Goal: Information Seeking & Learning: Check status

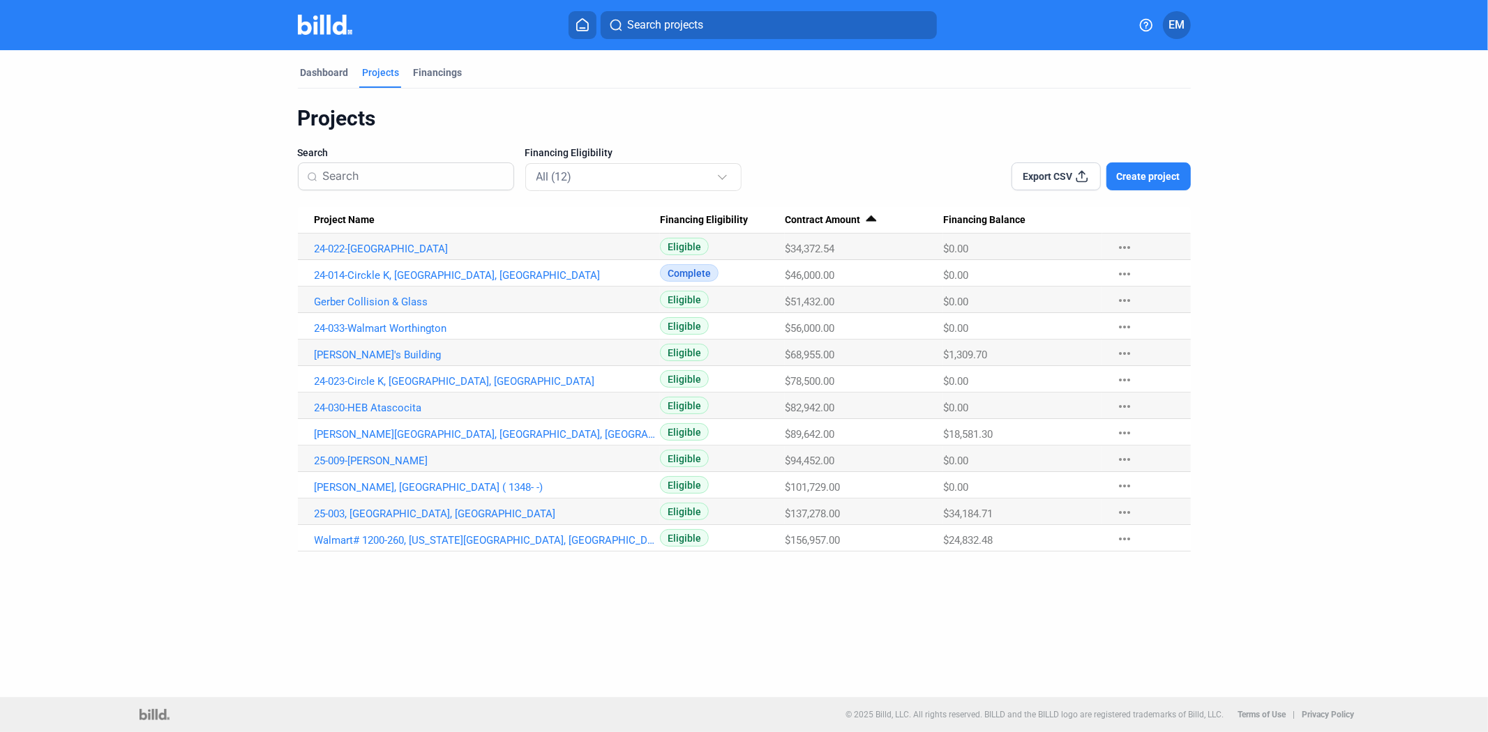
drag, startPoint x: 813, startPoint y: 354, endPoint x: 889, endPoint y: 359, distance: 76.1
click at [834, 356] on span "$68,955.00" at bounding box center [810, 355] width 50 height 13
click at [953, 433] on span "$18,581.30" at bounding box center [968, 434] width 50 height 13
click at [960, 499] on Balance "$34,184.71" at bounding box center [1022, 512] width 159 height 27
click at [956, 543] on span "$24,832.48" at bounding box center [968, 540] width 50 height 13
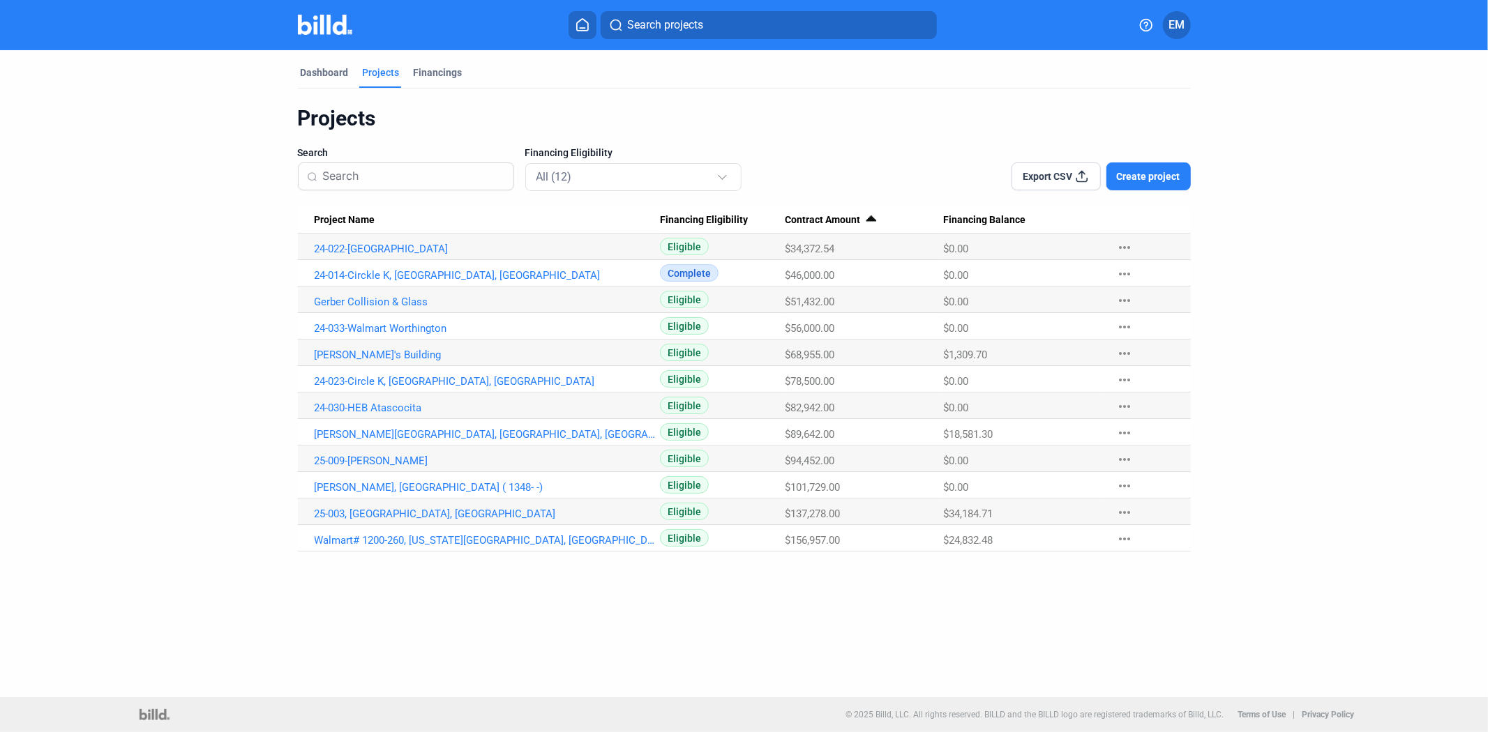
drag, startPoint x: 983, startPoint y: 536, endPoint x: 827, endPoint y: 532, distance: 157.0
click at [827, 532] on tr "Walmart# 1200-260, [US_STATE][GEOGRAPHIC_DATA], [GEOGRAPHIC_DATA] Eligible $156…" at bounding box center [744, 538] width 893 height 27
drag, startPoint x: 935, startPoint y: 512, endPoint x: 917, endPoint y: 511, distance: 18.1
click at [917, 511] on body "We value your privacy We use cookies to enhance your browsing experience, serve…" at bounding box center [744, 366] width 1488 height 732
drag, startPoint x: 930, startPoint y: 511, endPoint x: 1005, endPoint y: 513, distance: 74.7
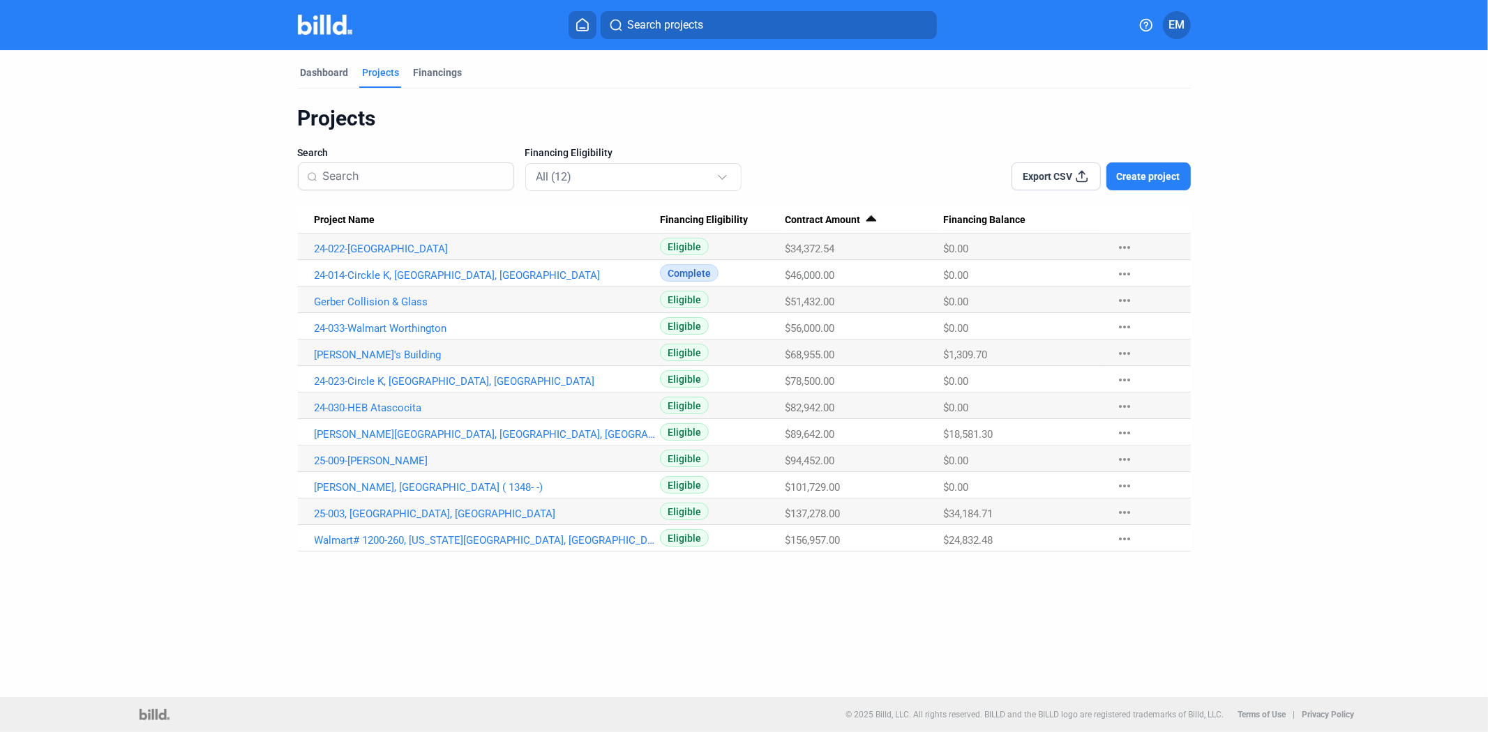
click at [1005, 513] on tr "25-003, [PERSON_NAME], [PERSON_NAME] $137,278.00 $34,184.71 more_horiz" at bounding box center [744, 512] width 893 height 27
drag, startPoint x: 981, startPoint y: 436, endPoint x: 852, endPoint y: 419, distance: 130.9
click at [852, 419] on tr "[PERSON_NAME][GEOGRAPHIC_DATA], [PERSON_NAME], TX Eligible $89,642.00 $18,581.3…" at bounding box center [744, 432] width 893 height 27
drag, startPoint x: 968, startPoint y: 354, endPoint x: 889, endPoint y: 351, distance: 79.6
click at [889, 351] on tr "[PERSON_NAME]'s Building Eligible $68,955.00 $1,309.70 more_horiz" at bounding box center [744, 353] width 893 height 27
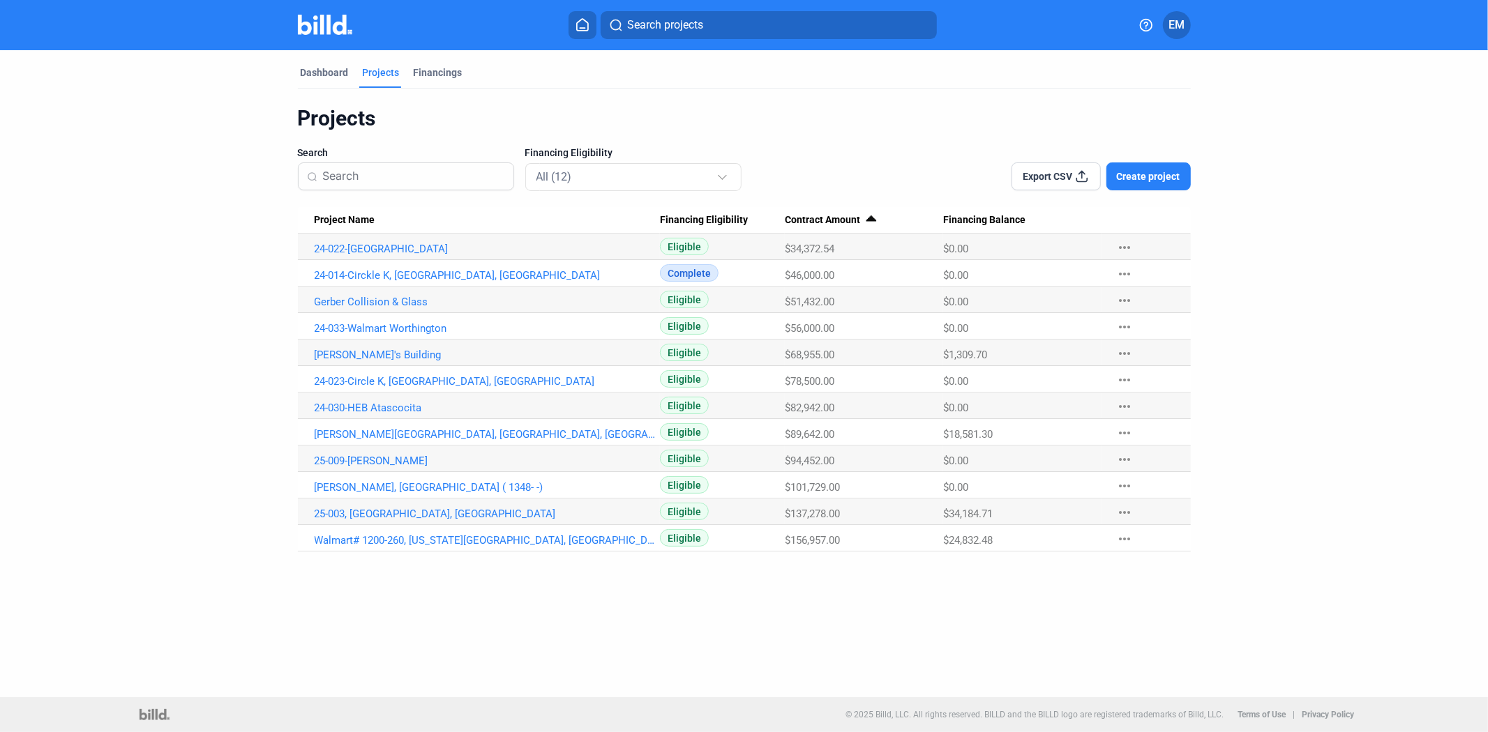
drag, startPoint x: 965, startPoint y: 535, endPoint x: 924, endPoint y: 535, distance: 41.2
click at [924, 535] on tr "Walmart# 1200-260, [US_STATE][GEOGRAPHIC_DATA], [GEOGRAPHIC_DATA] Eligible $156…" at bounding box center [744, 538] width 893 height 27
click at [957, 541] on span "$24,832. 48" at bounding box center [968, 540] width 50 height 13
drag, startPoint x: 1002, startPoint y: 539, endPoint x: 922, endPoint y: 507, distance: 85.7
click at [922, 507] on tbody "24-022-Regal Grand Greenway Eligible $34,372.54 $0.00 more_horiz 24-014-Circkle…" at bounding box center [744, 393] width 893 height 318
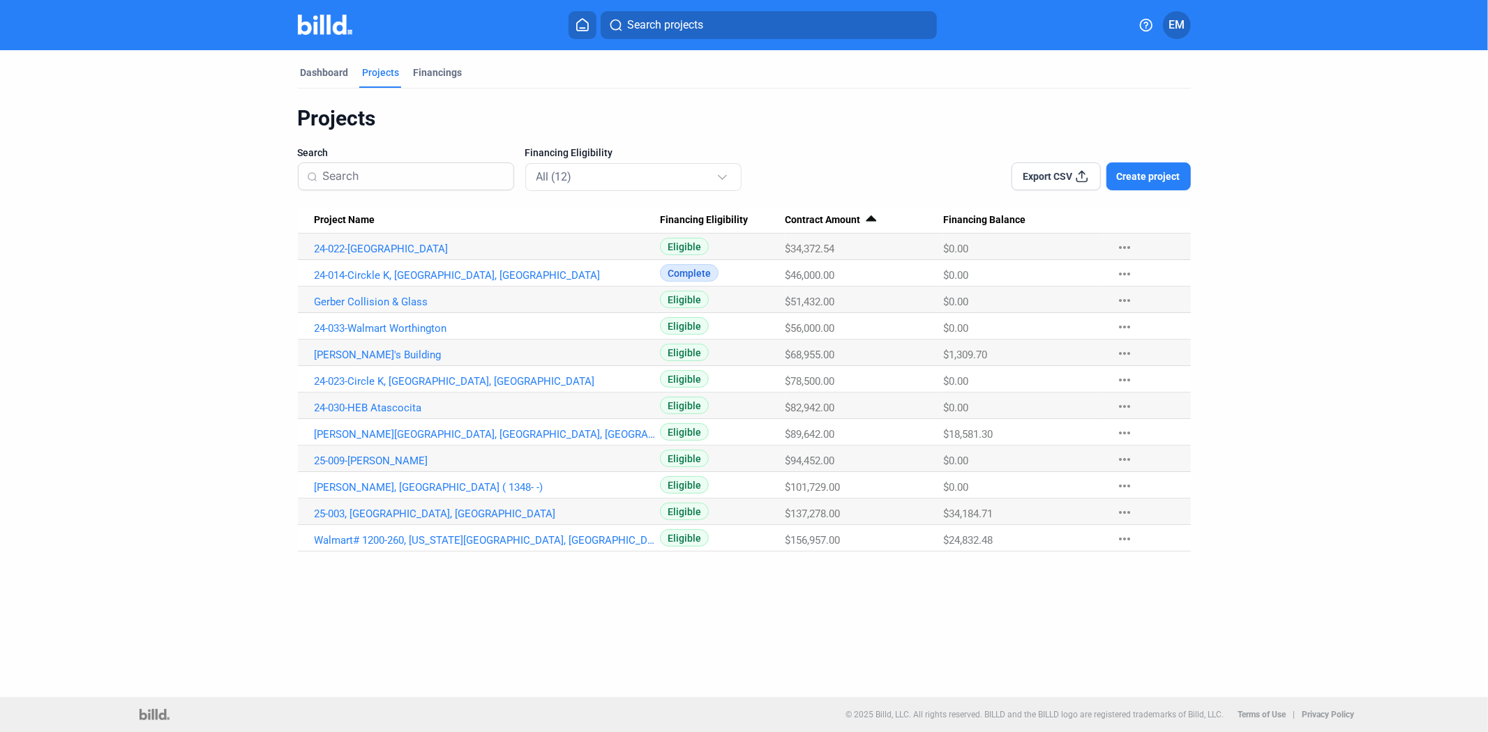
click at [903, 513] on div "$137,278.00" at bounding box center [864, 514] width 158 height 13
